Goal: Information Seeking & Learning: Learn about a topic

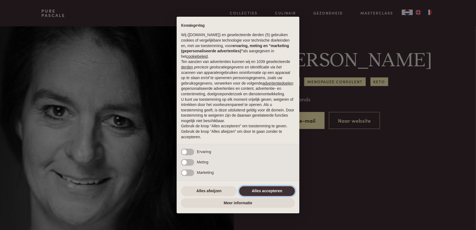
click at [267, 190] on button "Alles accepteren" at bounding box center [267, 191] width 56 height 10
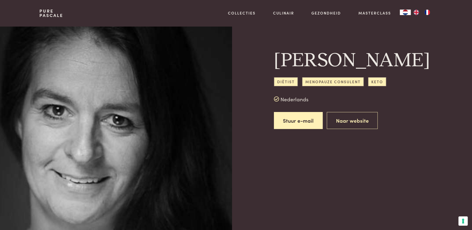
click at [336, 86] on span "Menopauze consulent" at bounding box center [333, 81] width 62 height 9
click at [359, 129] on link "Naar website" at bounding box center [352, 120] width 51 height 17
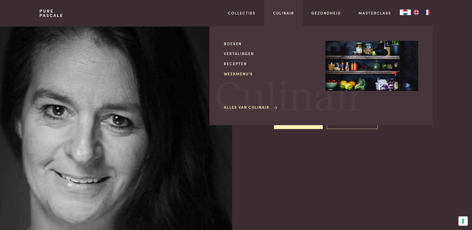
click at [241, 74] on link "Weekmenu's" at bounding box center [270, 74] width 93 height 6
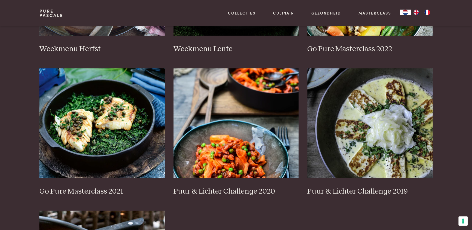
scroll to position [373, 0]
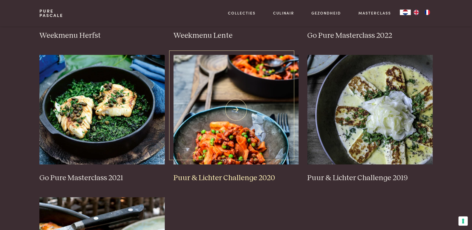
click at [268, 108] on img at bounding box center [236, 110] width 125 height 110
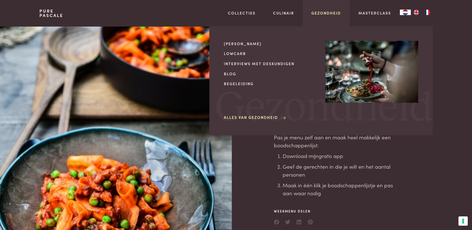
click at [332, 11] on link "Gezondheid" at bounding box center [327, 13] width 30 height 6
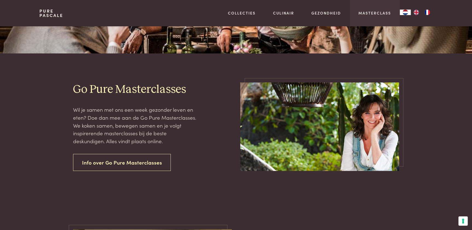
scroll to position [74, 0]
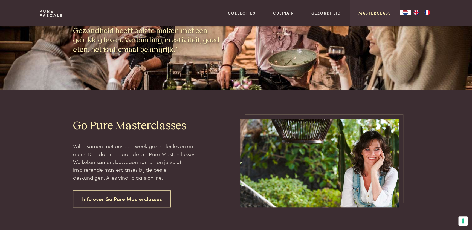
click at [381, 13] on link "Masterclass" at bounding box center [375, 13] width 33 height 6
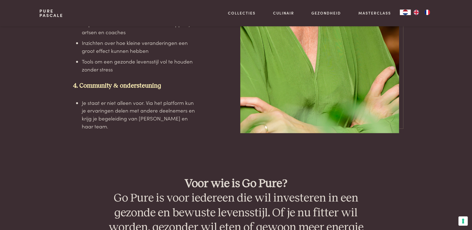
scroll to position [1244, 0]
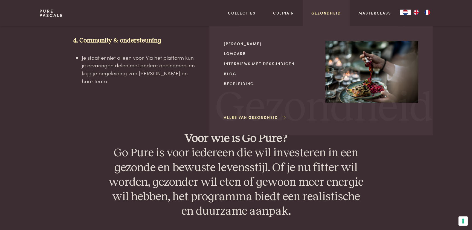
click at [330, 12] on link "Gezondheid" at bounding box center [327, 13] width 30 height 6
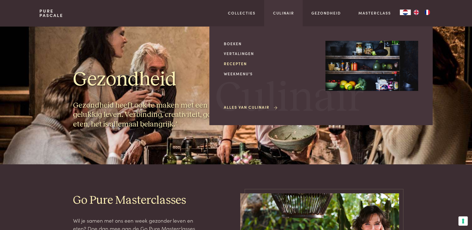
click at [236, 62] on link "Recepten" at bounding box center [270, 64] width 93 height 6
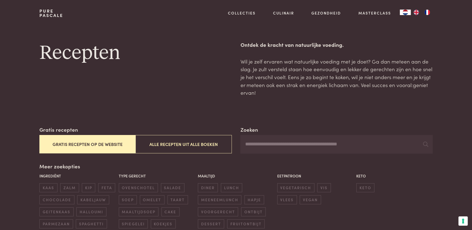
scroll to position [25, 0]
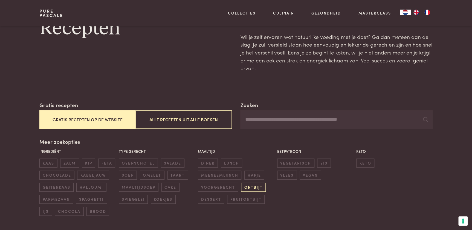
click at [249, 184] on span "ontbijt" at bounding box center [253, 187] width 25 height 9
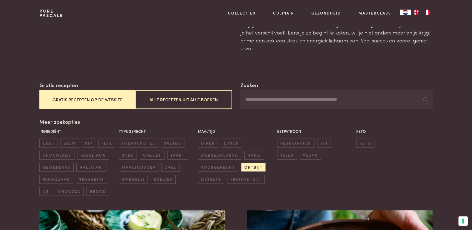
scroll to position [1, 0]
